Goal: Information Seeking & Learning: Learn about a topic

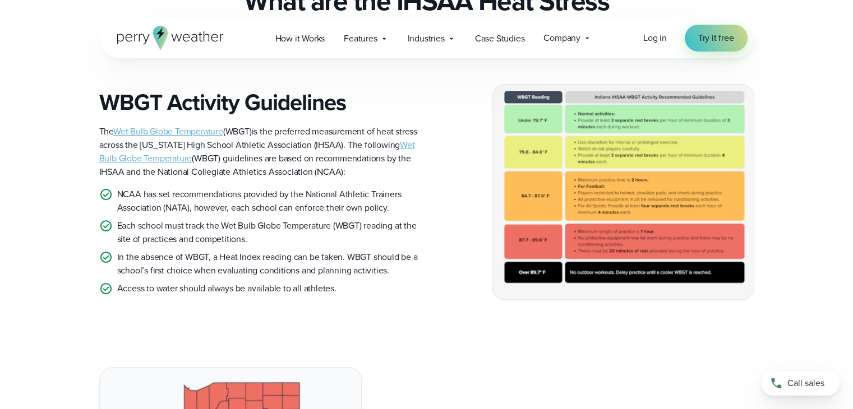
scroll to position [338, 0]
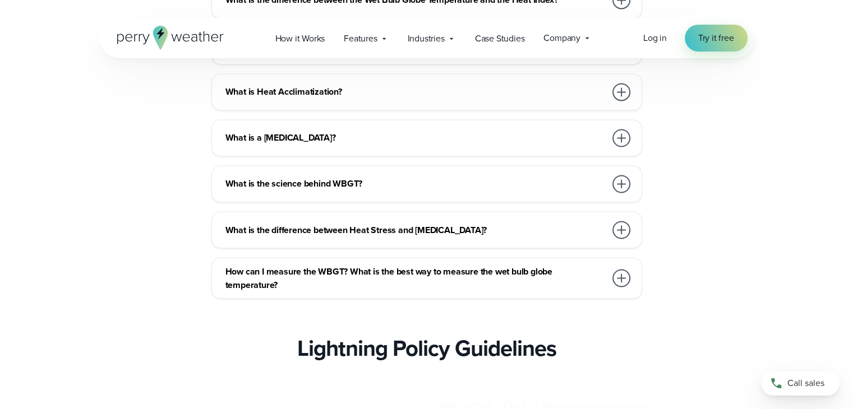
scroll to position [1927, 0]
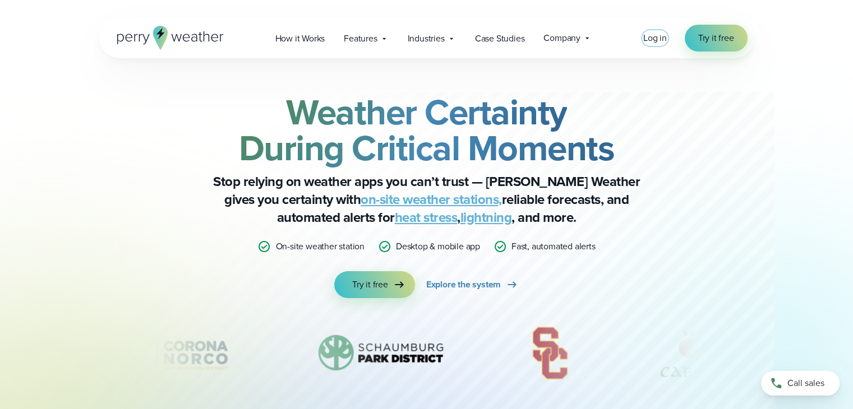
click at [646, 35] on span "Log in" at bounding box center [655, 37] width 24 height 13
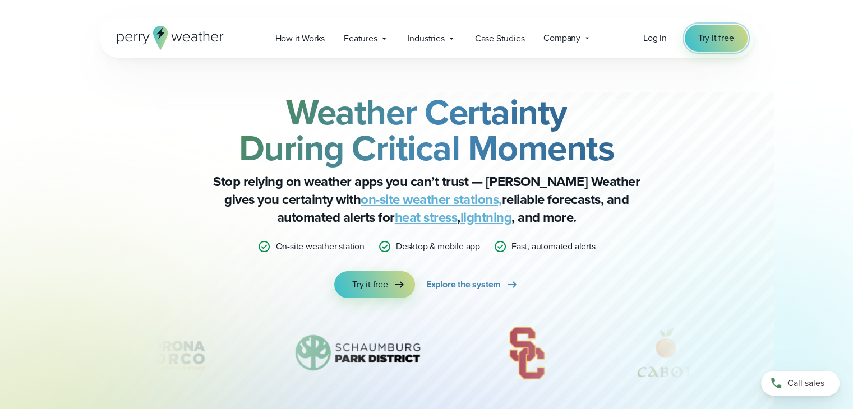
click at [727, 29] on link "Try it free" at bounding box center [716, 38] width 63 height 27
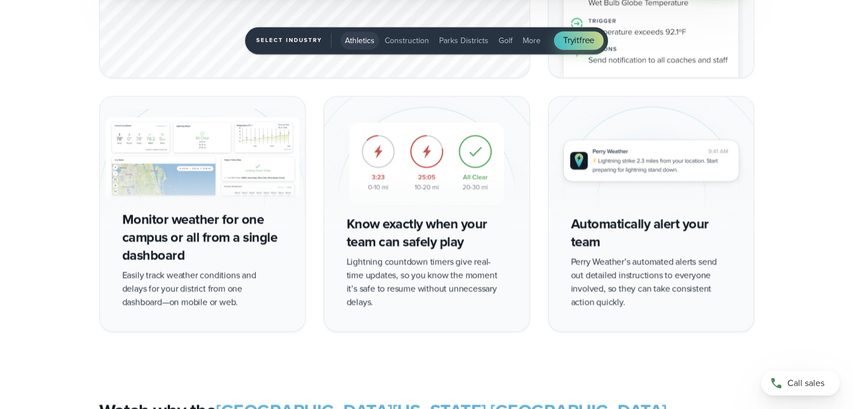
scroll to position [2042, 0]
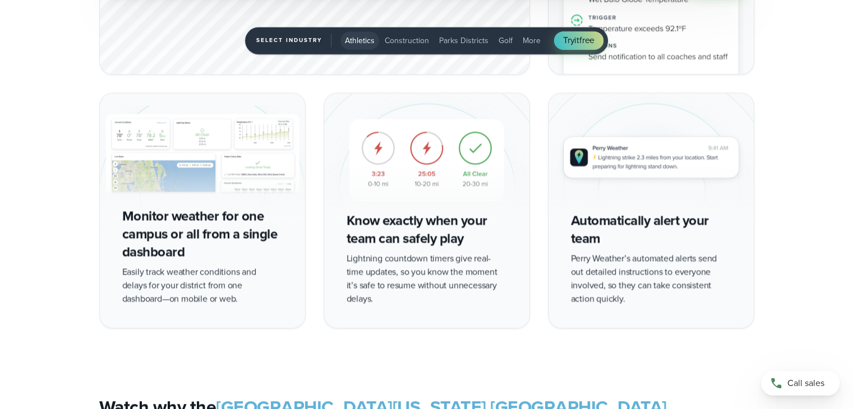
click at [475, 151] on img "1 of 5" at bounding box center [426, 160] width 205 height 134
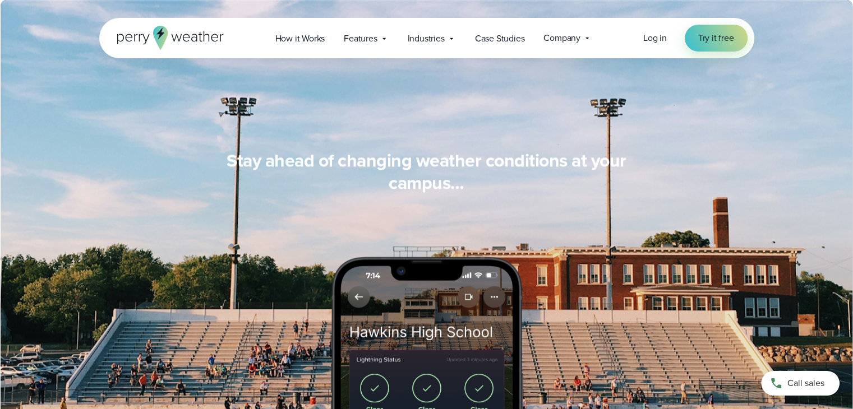
scroll to position [955, 0]
click at [307, 36] on span "How it Works" at bounding box center [300, 38] width 50 height 13
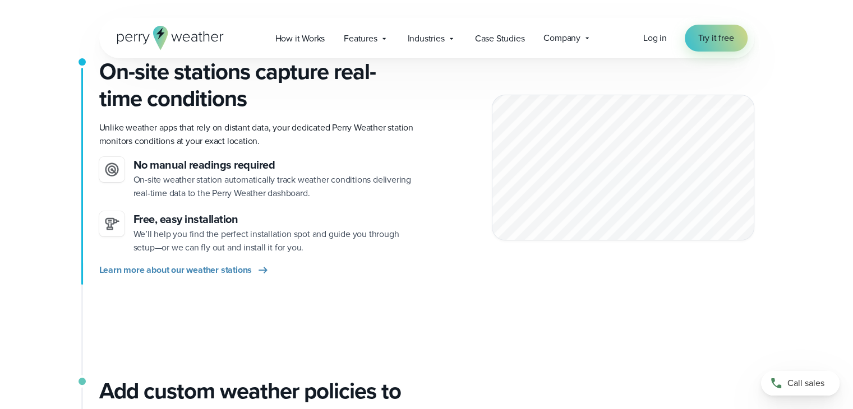
scroll to position [275, 0]
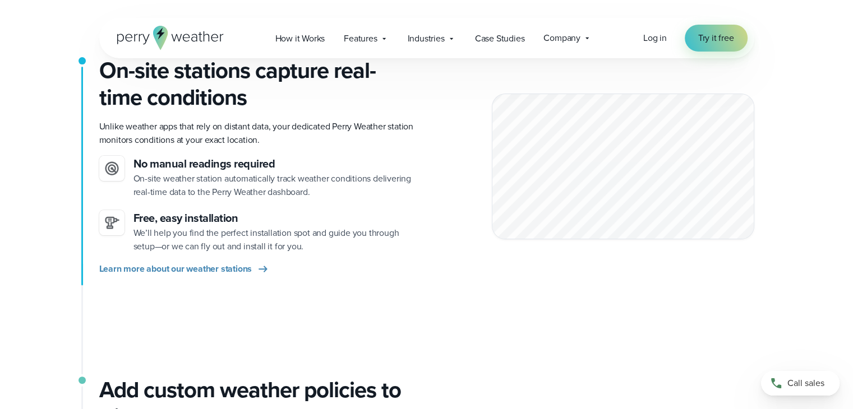
click at [579, 40] on span "Company" at bounding box center [561, 37] width 37 height 13
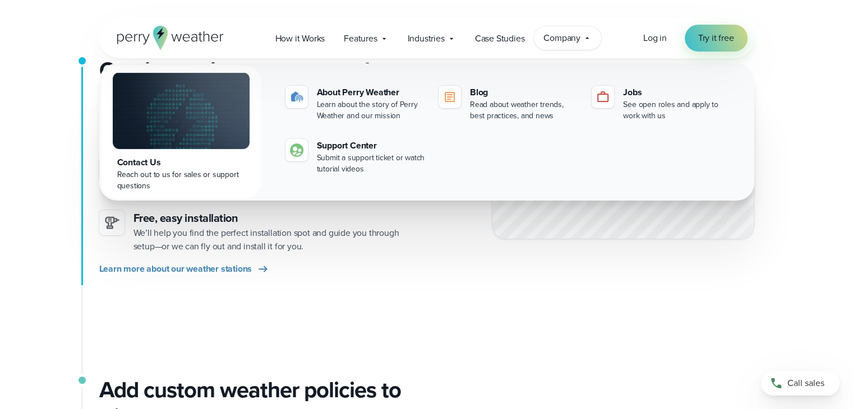
click at [446, 45] on div "Industries Featured Case Study How PGA of America is Prioritizing Golfer Safety…" at bounding box center [431, 38] width 67 height 23
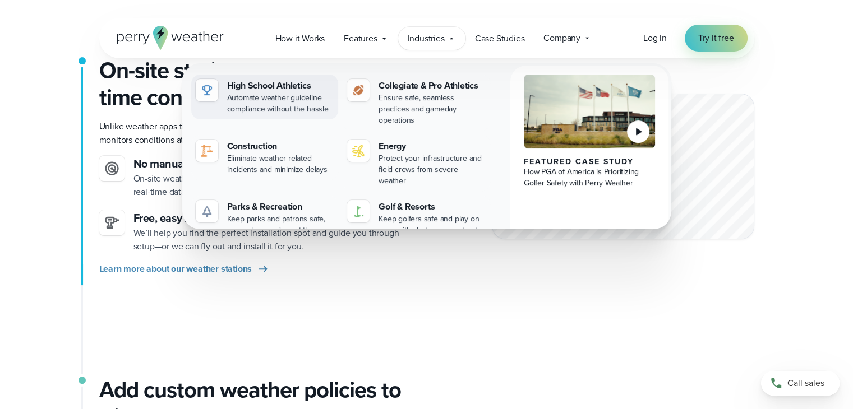
click at [278, 98] on div "Automate weather guideline compliance without the hassle" at bounding box center [280, 104] width 107 height 22
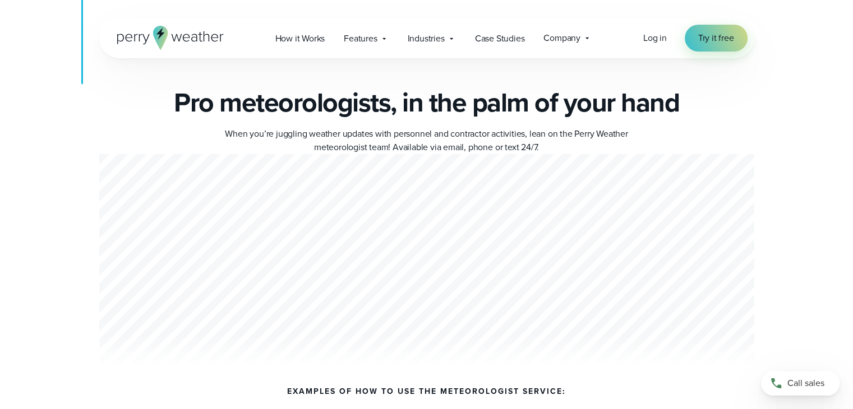
scroll to position [3948, 0]
